Goal: Task Accomplishment & Management: Manage account settings

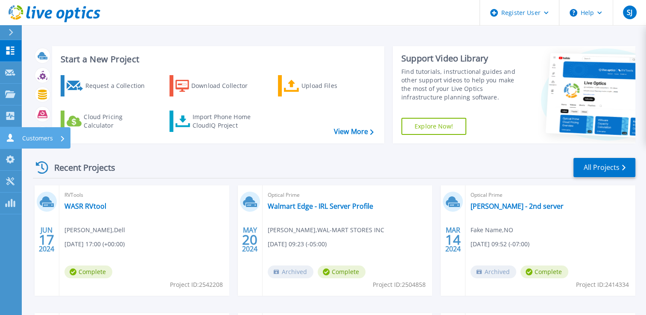
click at [31, 142] on p "Customers" at bounding box center [37, 138] width 31 height 22
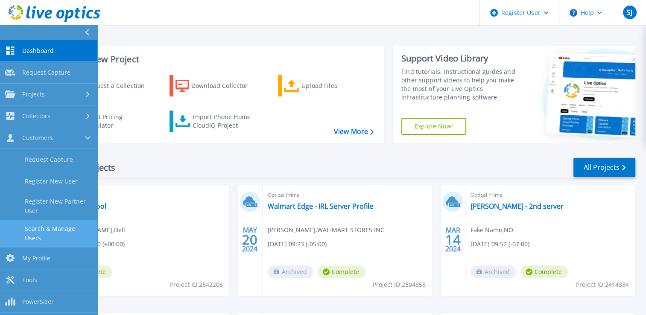
click at [50, 228] on link "Search & Manage Users" at bounding box center [48, 233] width 97 height 27
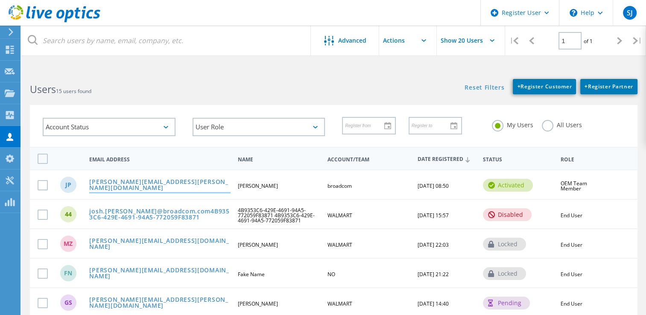
click at [166, 185] on link "josh.phinney@broadcom.com" at bounding box center [159, 185] width 141 height 13
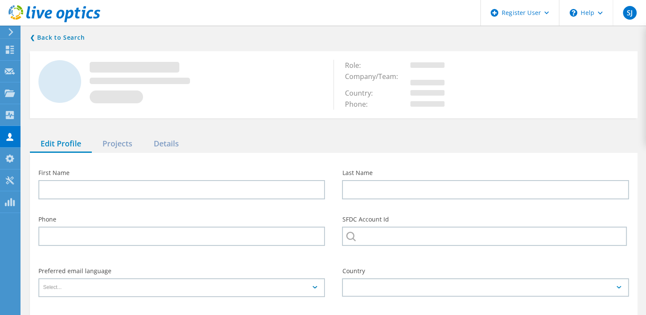
type input "Josh"
type input "Phinney"
type input "4798712930"
type input "broadcom"
type input "English"
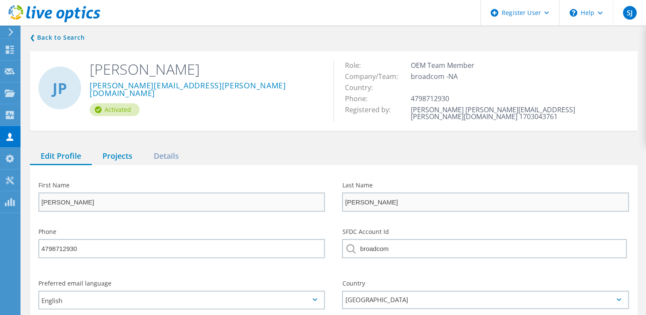
click at [125, 148] on div "Projects" at bounding box center [117, 156] width 51 height 17
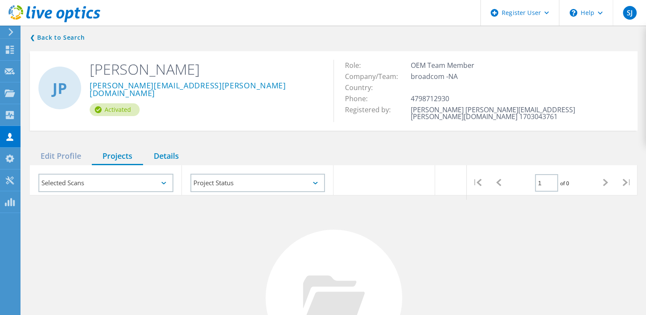
click at [171, 148] on div "Details" at bounding box center [166, 156] width 47 height 17
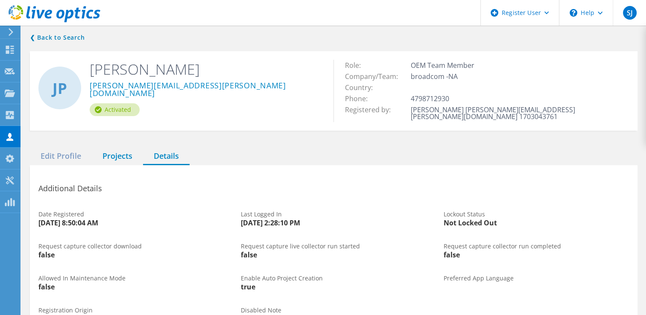
click at [117, 149] on div "Projects" at bounding box center [117, 156] width 51 height 17
